Goal: Task Accomplishment & Management: Use online tool/utility

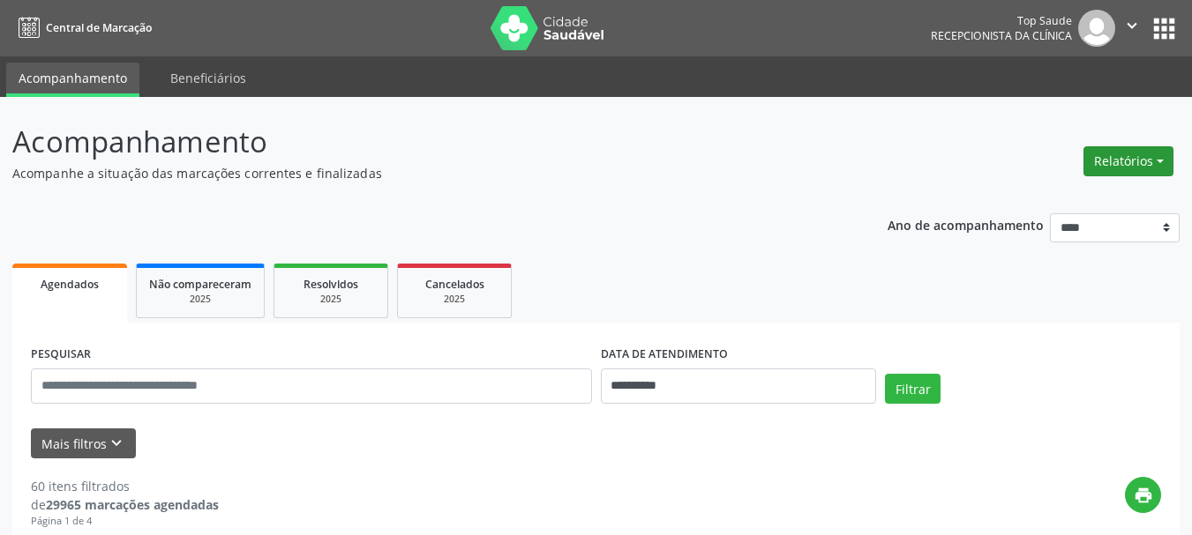
click at [1107, 158] on button "Relatórios" at bounding box center [1128, 161] width 90 height 30
click at [1063, 208] on link "Agendamentos" at bounding box center [1079, 199] width 190 height 25
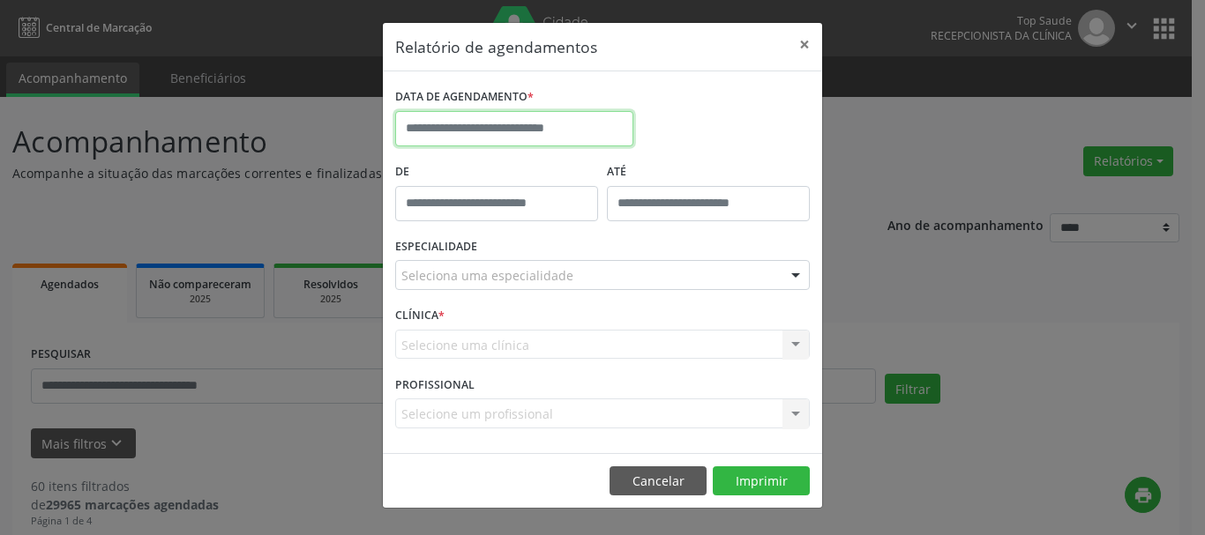
click at [534, 131] on input "text" at bounding box center [514, 128] width 238 height 35
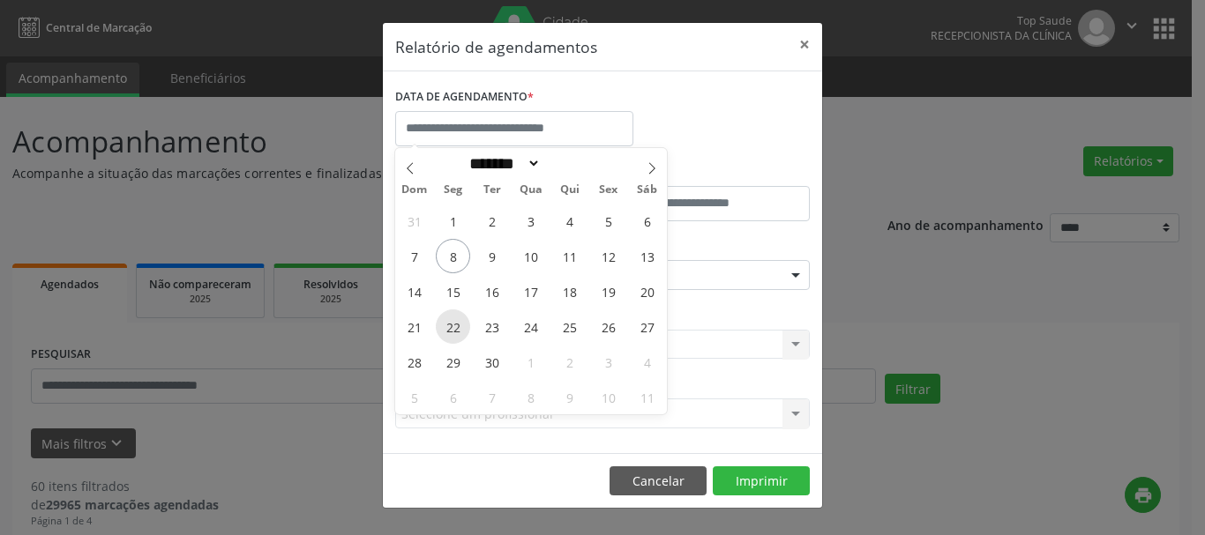
click at [451, 321] on span "22" at bounding box center [453, 327] width 34 height 34
type input "**********"
click at [451, 321] on span "22" at bounding box center [453, 327] width 34 height 34
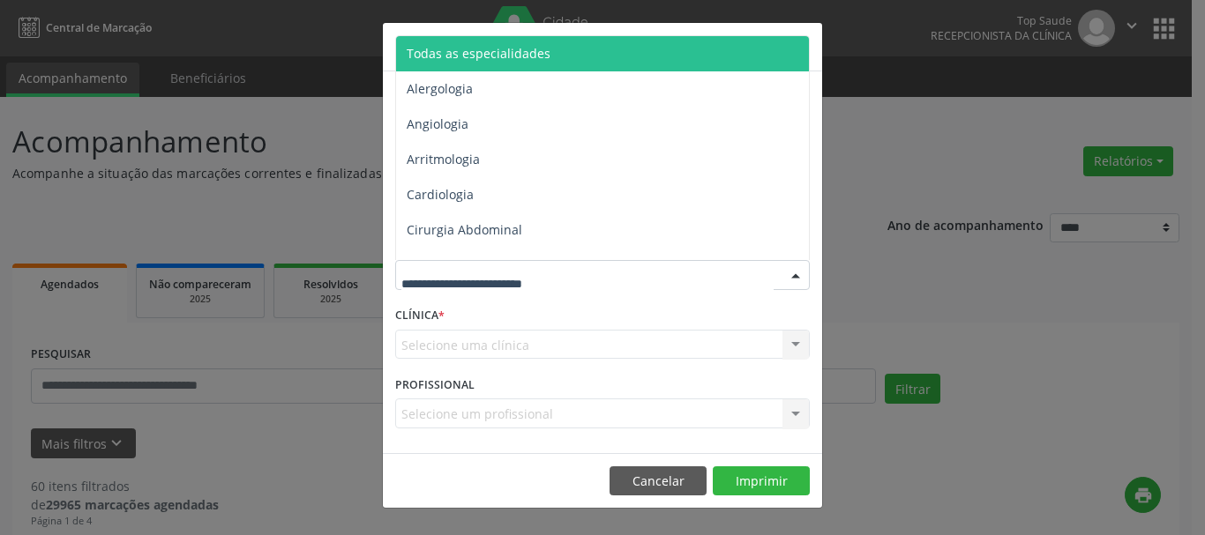
click at [592, 51] on span "Todas as especialidades" at bounding box center [603, 53] width 415 height 35
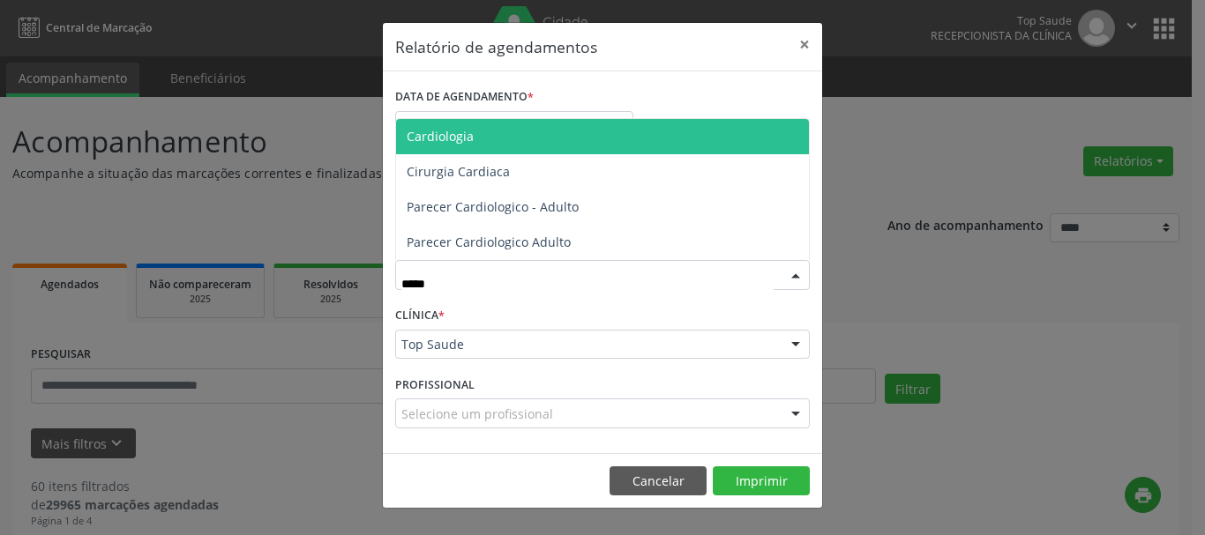
type input "******"
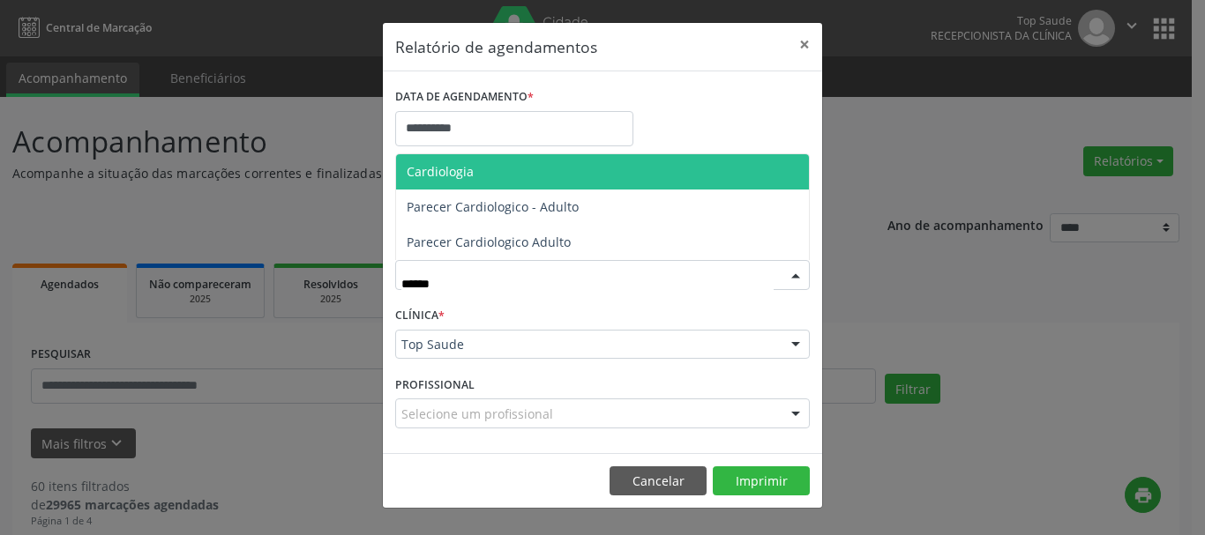
click at [548, 176] on span "Cardiologia" at bounding box center [602, 171] width 413 height 35
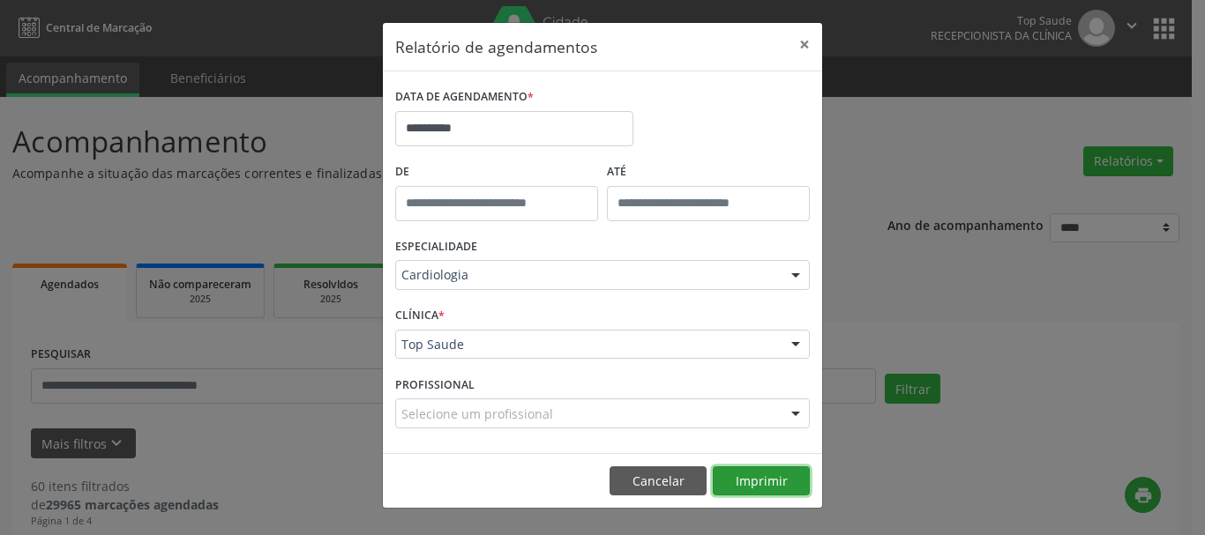
click at [749, 467] on button "Imprimir" at bounding box center [761, 482] width 97 height 30
click at [767, 494] on button "Imprimir" at bounding box center [761, 482] width 97 height 30
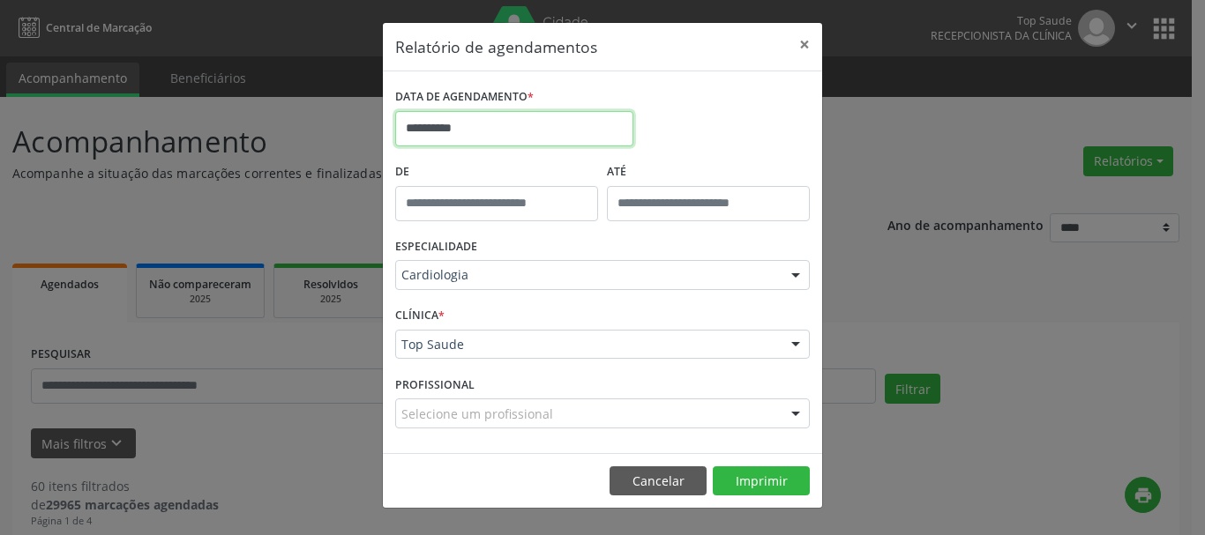
click at [427, 120] on input "**********" at bounding box center [514, 128] width 238 height 35
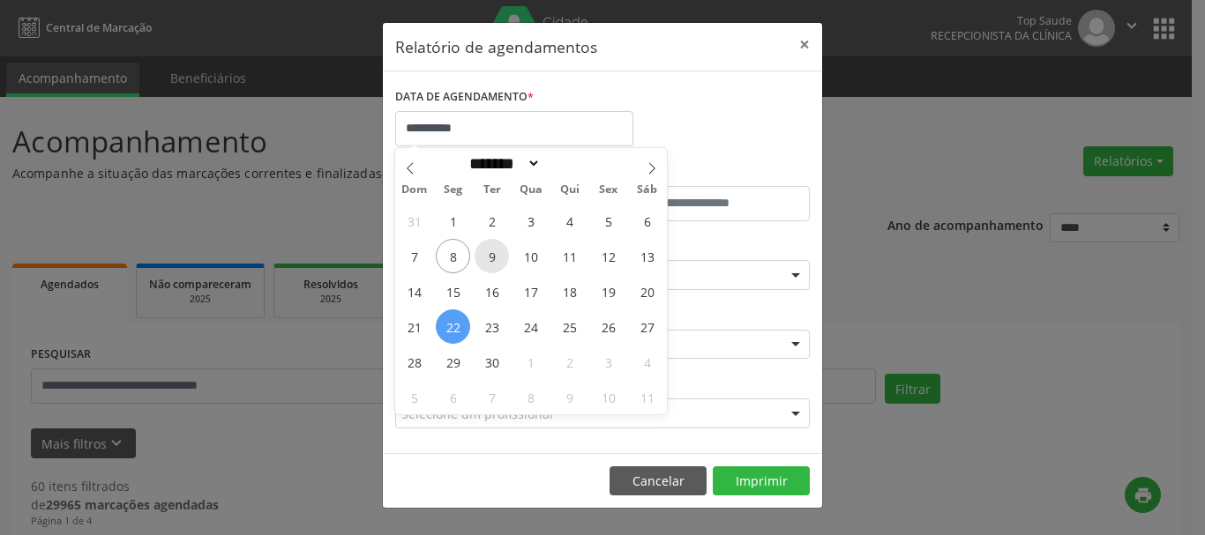
click at [484, 251] on span "9" at bounding box center [491, 256] width 34 height 34
type input "**********"
click at [484, 250] on span "9" at bounding box center [491, 256] width 34 height 34
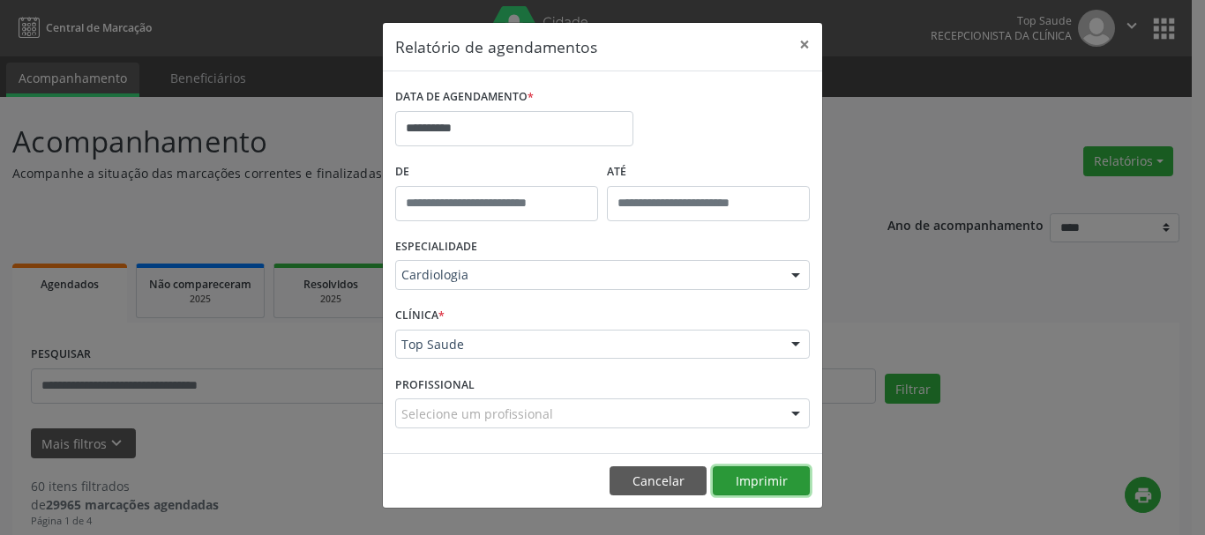
click at [760, 483] on button "Imprimir" at bounding box center [761, 482] width 97 height 30
click at [664, 485] on button "Cancelar" at bounding box center [657, 482] width 97 height 30
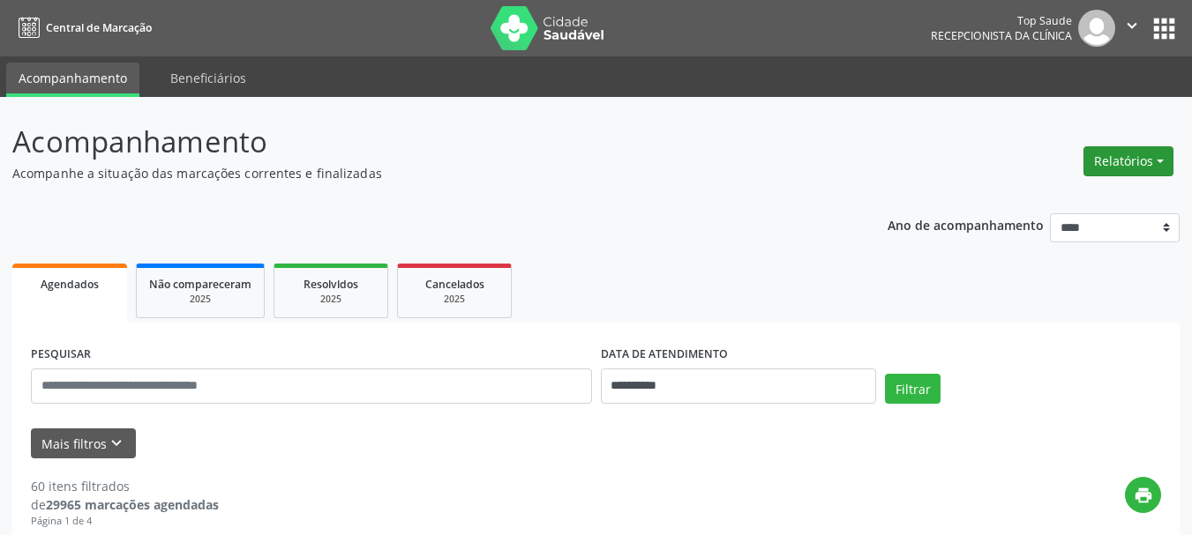
click at [1109, 169] on button "Relatórios" at bounding box center [1128, 161] width 90 height 30
click at [1095, 196] on link "Agendamentos" at bounding box center [1079, 199] width 190 height 25
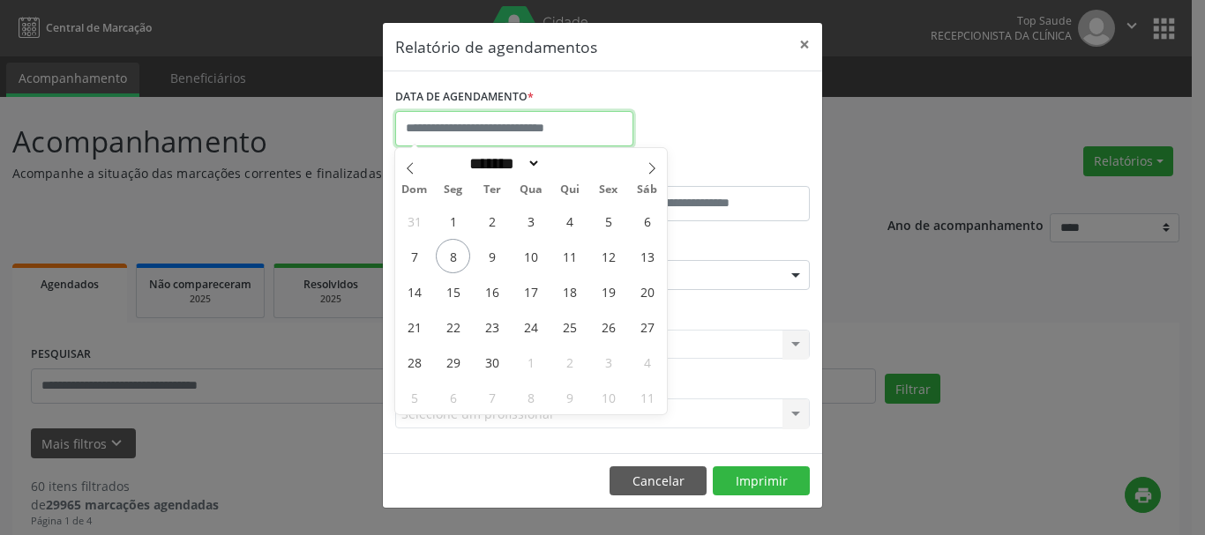
click at [587, 123] on input "text" at bounding box center [514, 128] width 238 height 35
click at [489, 251] on span "9" at bounding box center [491, 256] width 34 height 34
type input "**********"
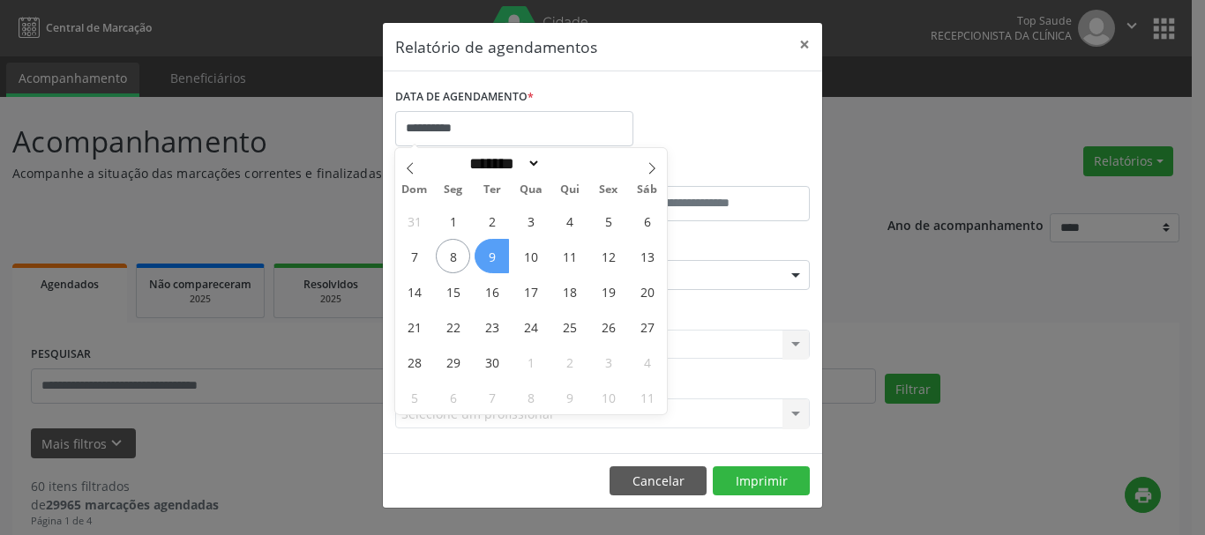
click at [489, 251] on span "9" at bounding box center [491, 256] width 34 height 34
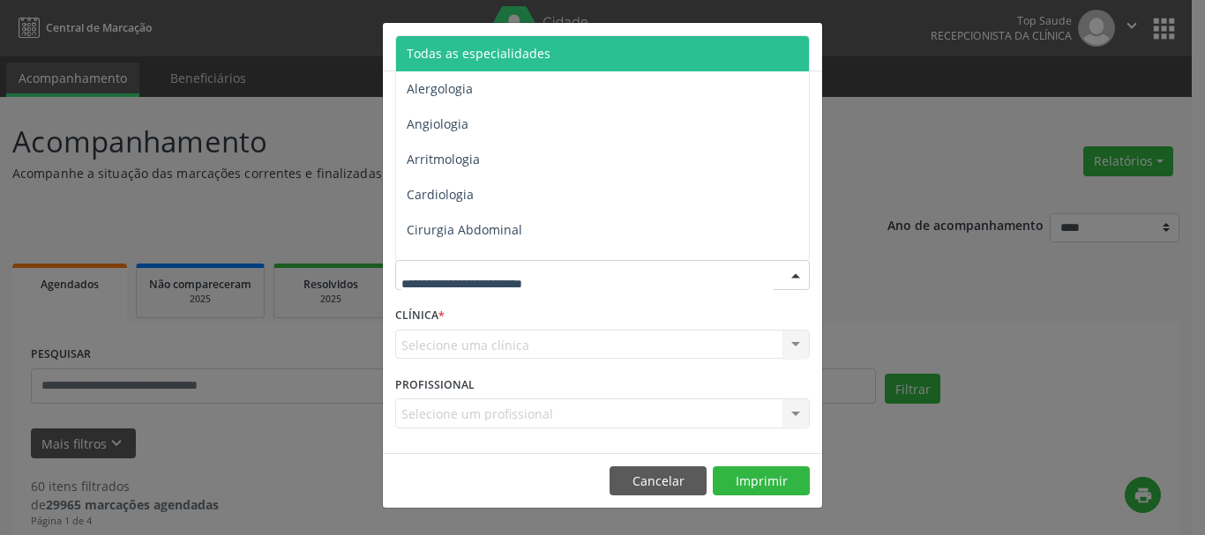
click at [693, 276] on div at bounding box center [602, 275] width 415 height 30
click at [653, 55] on span "Todas as especialidades" at bounding box center [603, 53] width 415 height 35
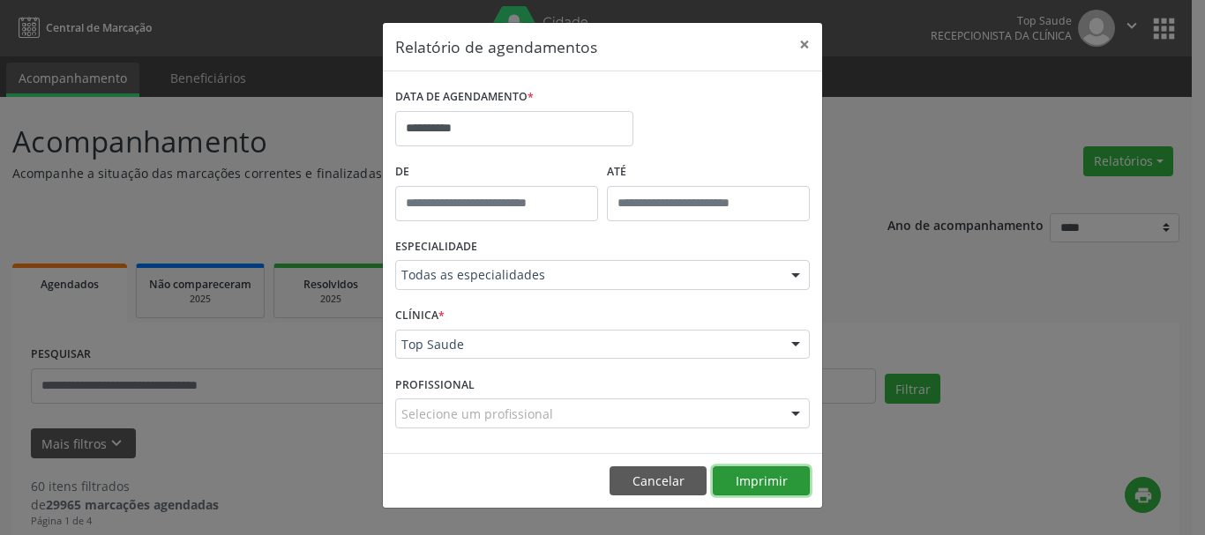
click at [763, 489] on button "Imprimir" at bounding box center [761, 482] width 97 height 30
click at [799, 49] on button "×" at bounding box center [804, 44] width 35 height 43
